Goal: Information Seeking & Learning: Learn about a topic

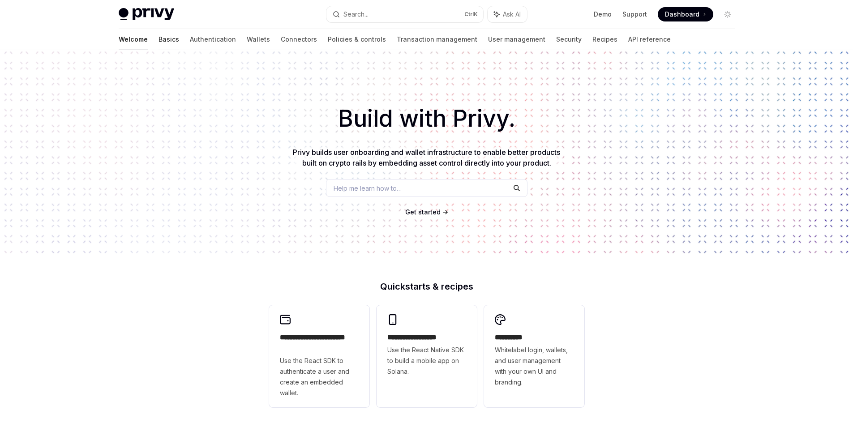
click at [159, 38] on link "Basics" at bounding box center [169, 39] width 21 height 21
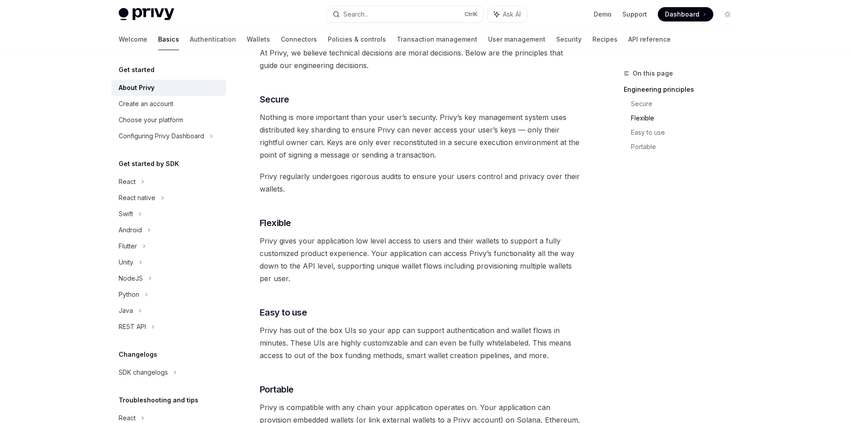
scroll to position [166, 0]
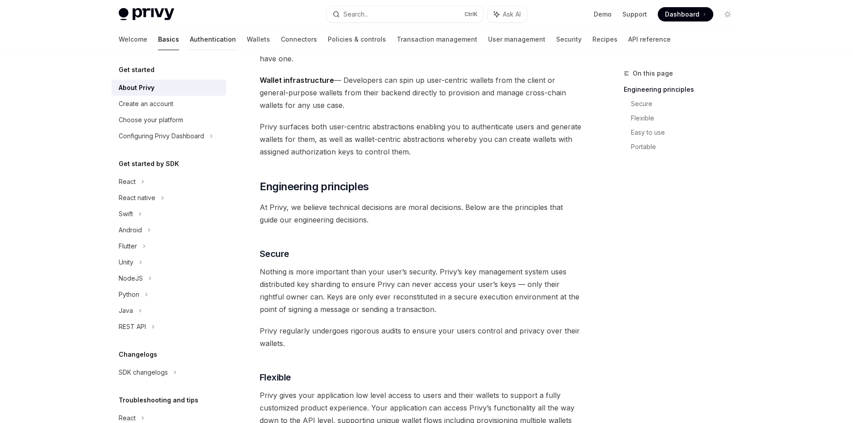
click at [190, 42] on link "Authentication" at bounding box center [213, 39] width 46 height 21
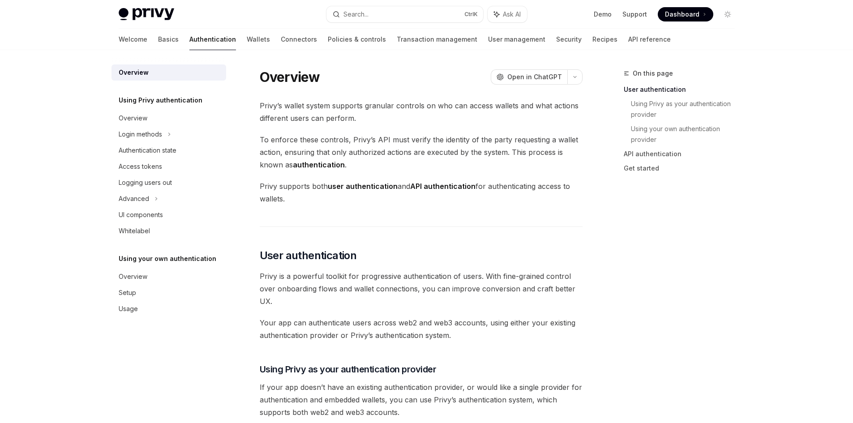
click at [230, 47] on div "Welcome Basics Authentication Wallets Connectors Policies & controls Transactio…" at bounding box center [395, 39] width 552 height 21
click at [227, 43] on div "Welcome Basics Authentication Wallets Connectors Policies & controls Transactio…" at bounding box center [395, 39] width 552 height 21
click at [328, 37] on link "Policies & controls" at bounding box center [357, 39] width 58 height 21
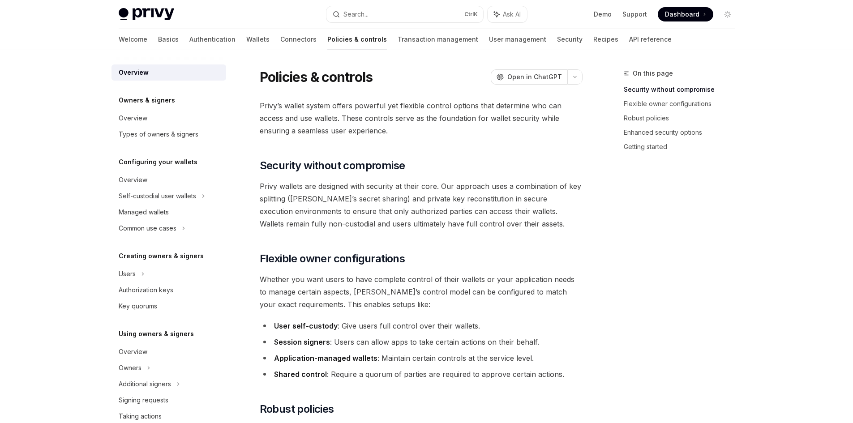
click at [690, 13] on span "Dashboard" at bounding box center [682, 14] width 34 height 9
click at [158, 44] on link "Basics" at bounding box center [168, 39] width 21 height 21
type textarea "*"
